Goal: Task Accomplishment & Management: Complete application form

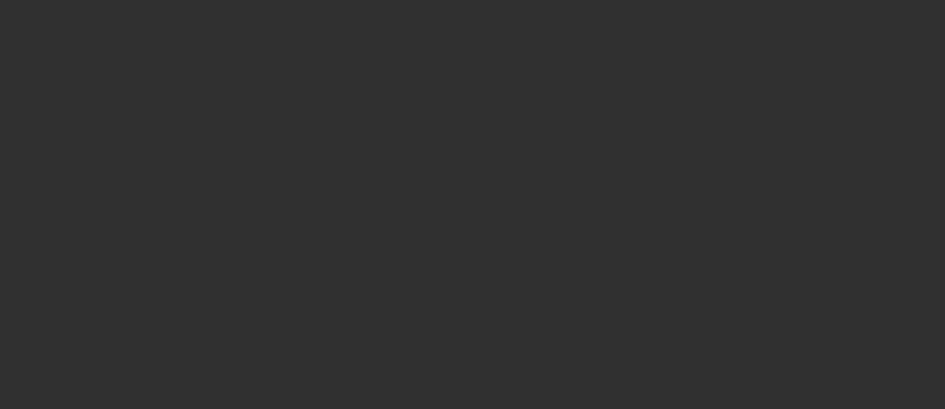
select select "10"
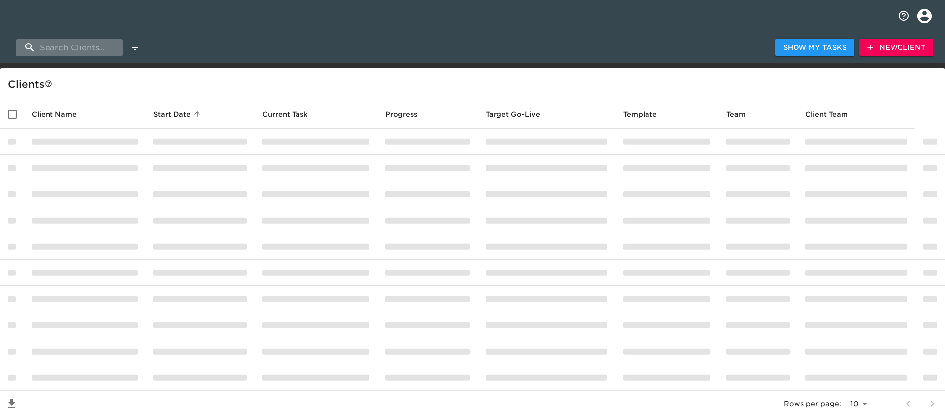
click at [78, 45] on input "search" at bounding box center [69, 47] width 107 height 17
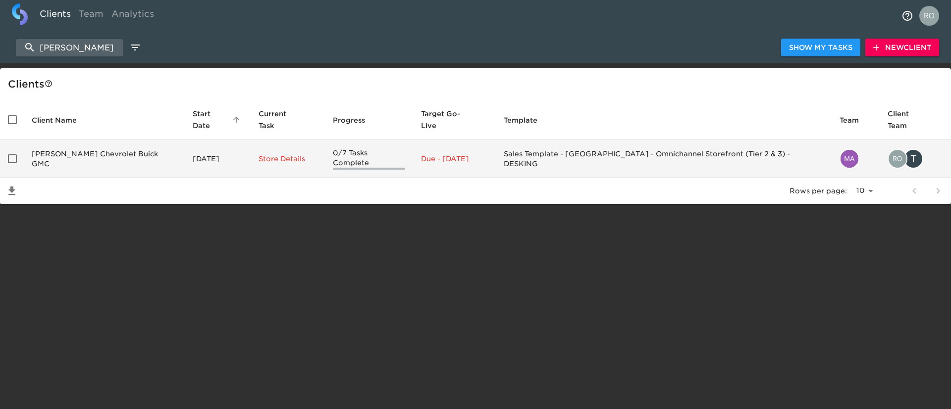
type input "spurr"
click at [101, 140] on td "Spurr Chevrolet Buick GMC" at bounding box center [104, 159] width 161 height 38
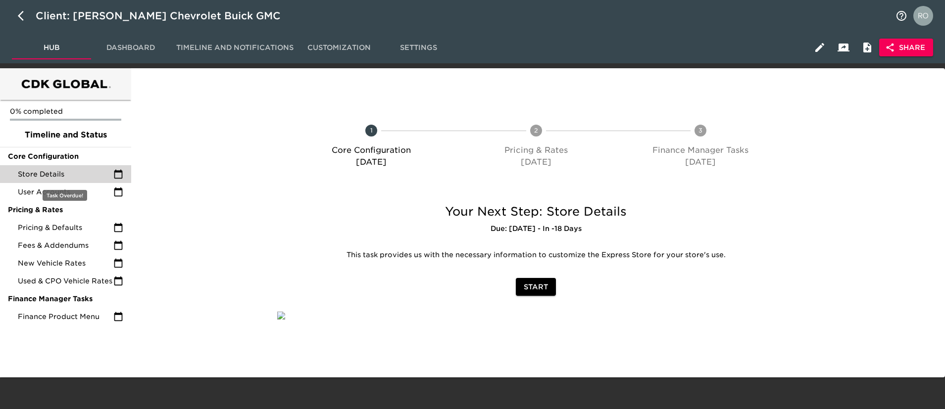
click at [88, 172] on span "Store Details" at bounding box center [66, 174] width 96 height 10
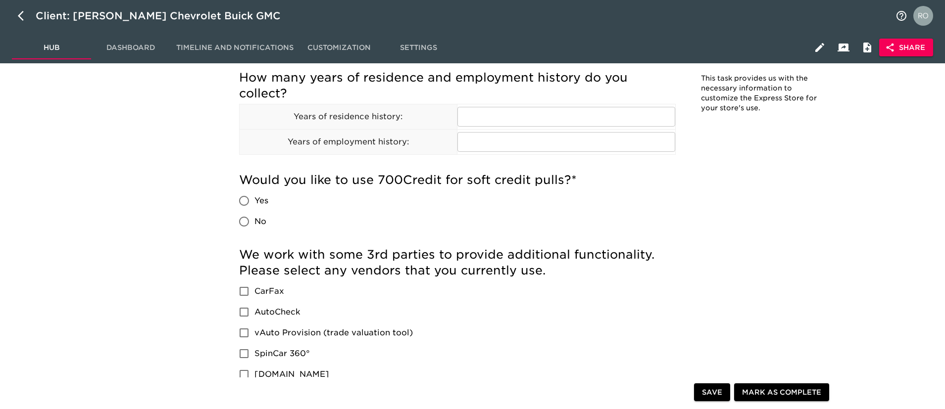
scroll to position [1121, 0]
click at [725, 178] on div "Store Details Overdue! Note: This task provides us with the necessary informati…" at bounding box center [536, 37] width 614 height 2155
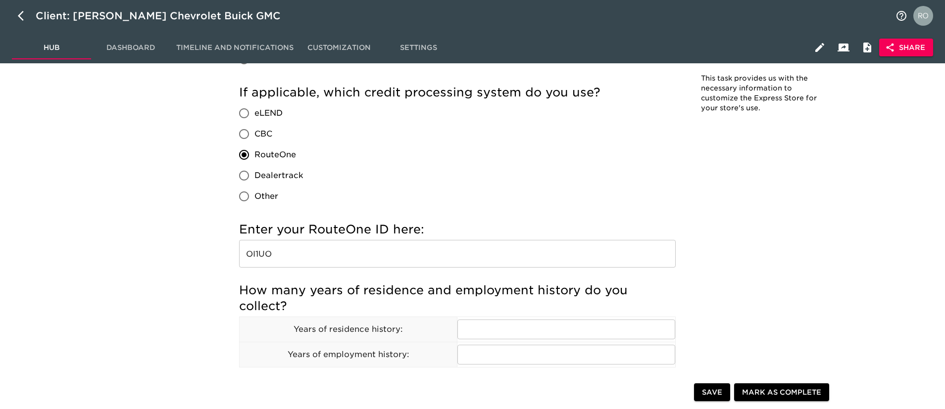
scroll to position [907, 0]
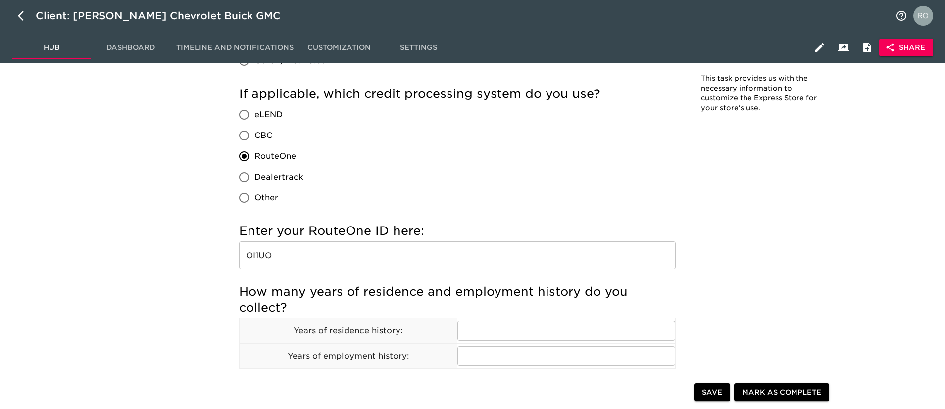
click at [263, 259] on input "OI1UO" at bounding box center [457, 256] width 437 height 28
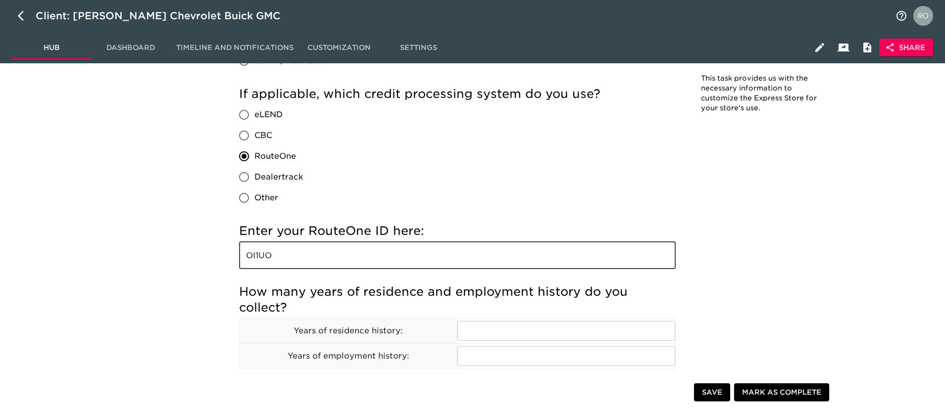
click at [263, 259] on input "OI1UO" at bounding box center [457, 256] width 437 height 28
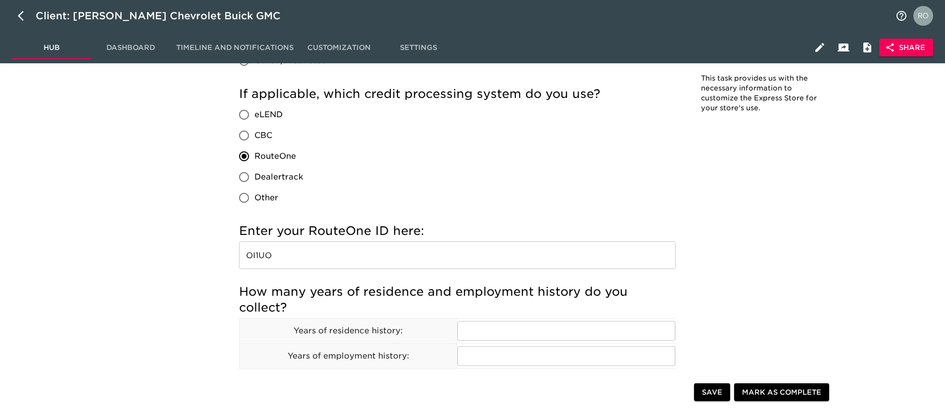
click at [573, 163] on div "If applicable, which credit processing system do you use? eLEND CBC RouteOne De…" at bounding box center [457, 147] width 437 height 122
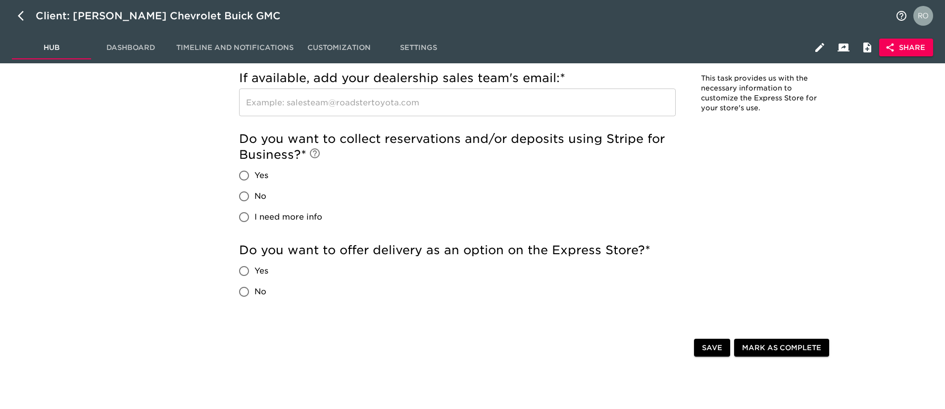
scroll to position [2044, 0]
